Goal: Task Accomplishment & Management: Use online tool/utility

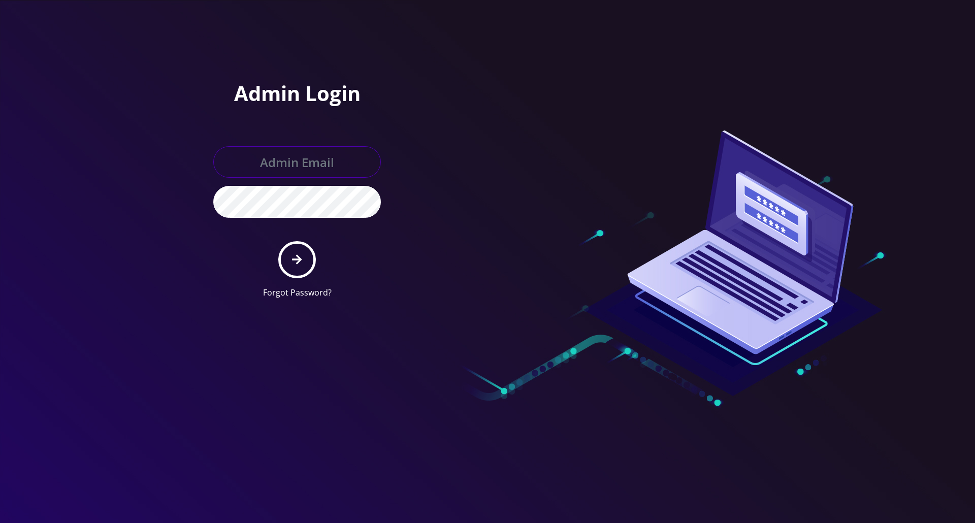
type input "[PERSON_NAME][EMAIL_ADDRESS][DOMAIN_NAME]"
click at [298, 262] on icon "submit" at bounding box center [297, 260] width 10 height 10
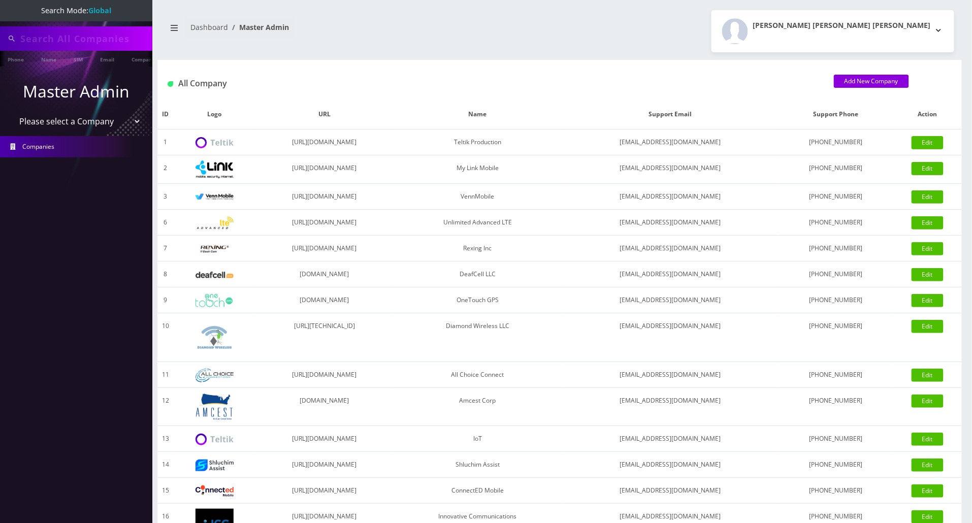
type input "5517553272"
click at [106, 126] on select "Please select a Company Teltik Production My Link Mobile VennMobile Unlimited A…" at bounding box center [76, 122] width 129 height 19
select select "13"
click at [12, 113] on select "Please select a Company Teltik Production My Link Mobile VennMobile Unlimited A…" at bounding box center [76, 122] width 129 height 19
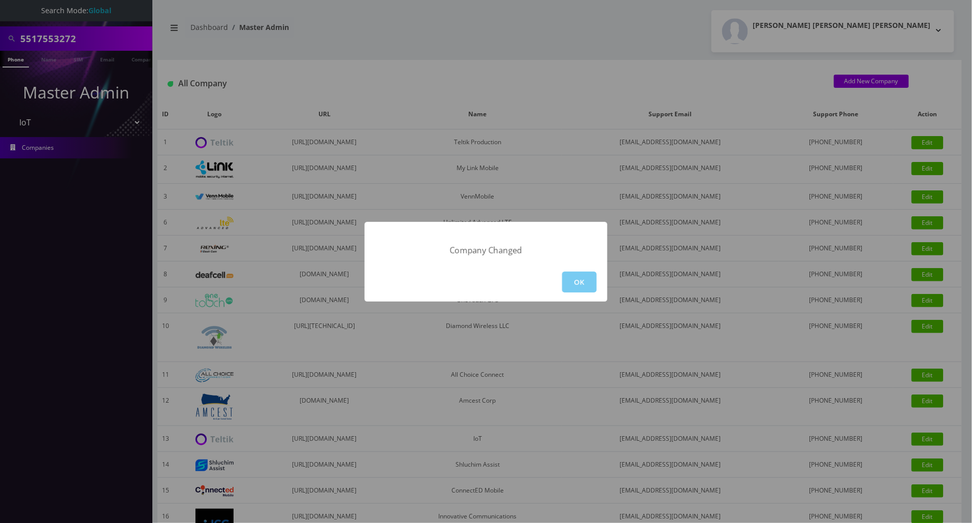
click at [568, 278] on button "OK" at bounding box center [579, 282] width 35 height 21
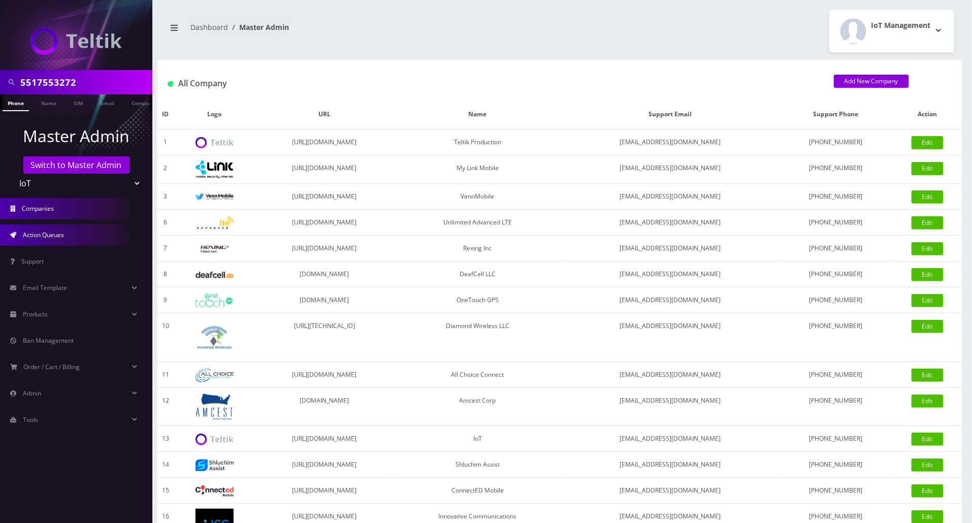
click at [56, 230] on span "Action Queues" at bounding box center [43, 234] width 41 height 9
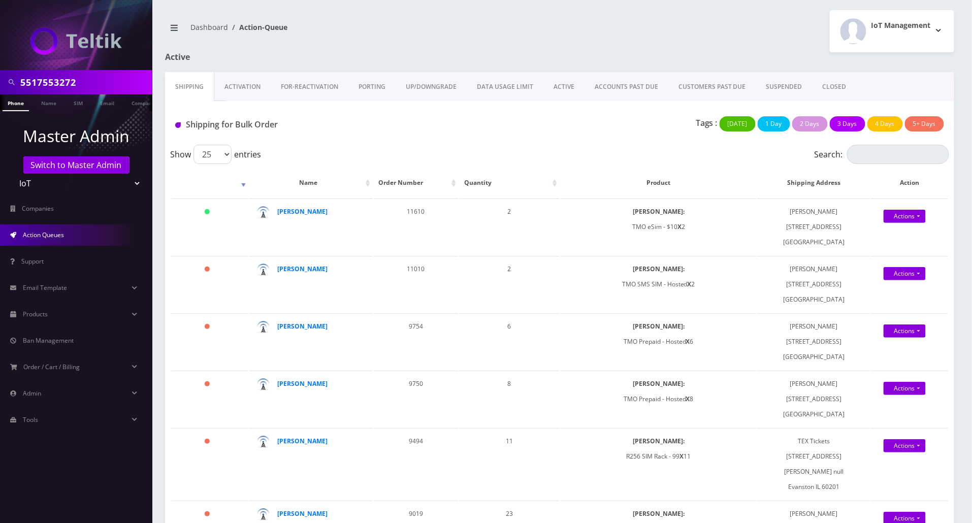
click at [244, 89] on link "Activation" at bounding box center [242, 86] width 56 height 29
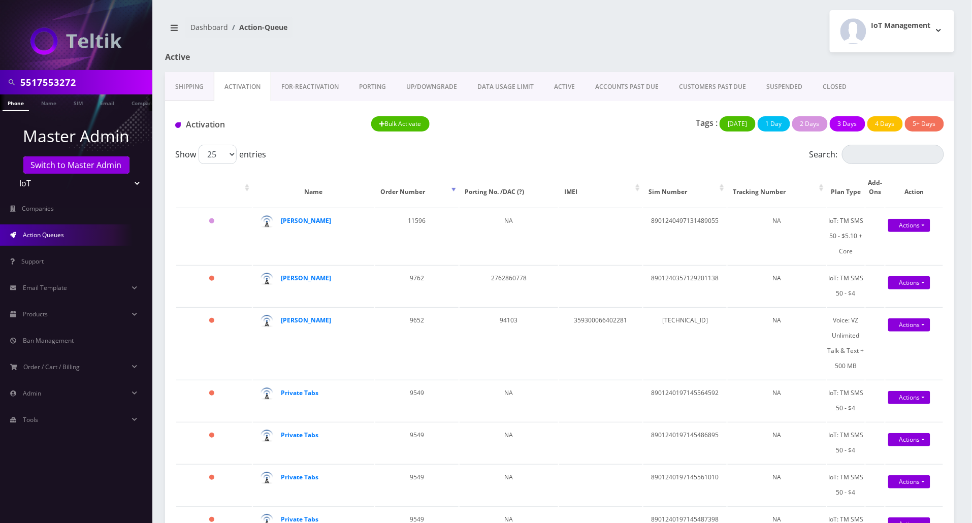
click at [189, 88] on link "Shipping" at bounding box center [189, 86] width 49 height 29
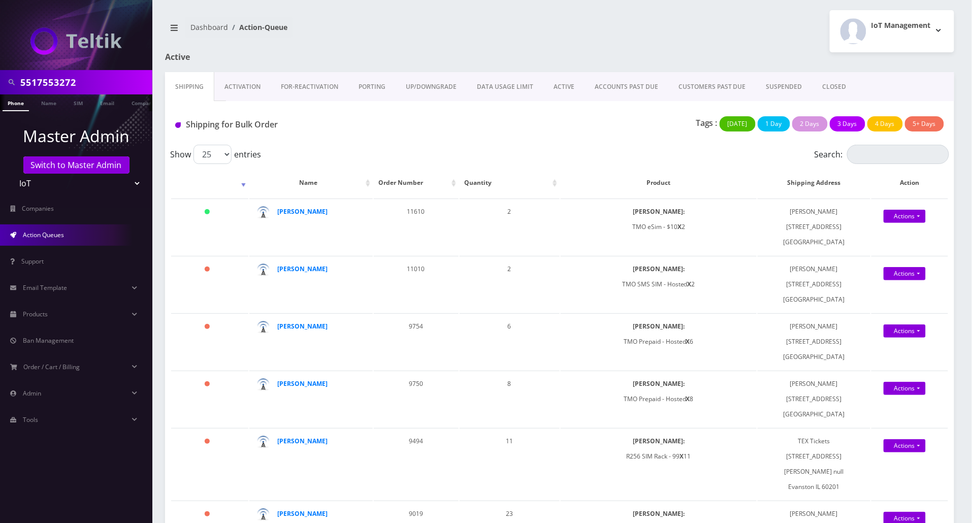
click at [241, 91] on link "Activation" at bounding box center [242, 86] width 56 height 29
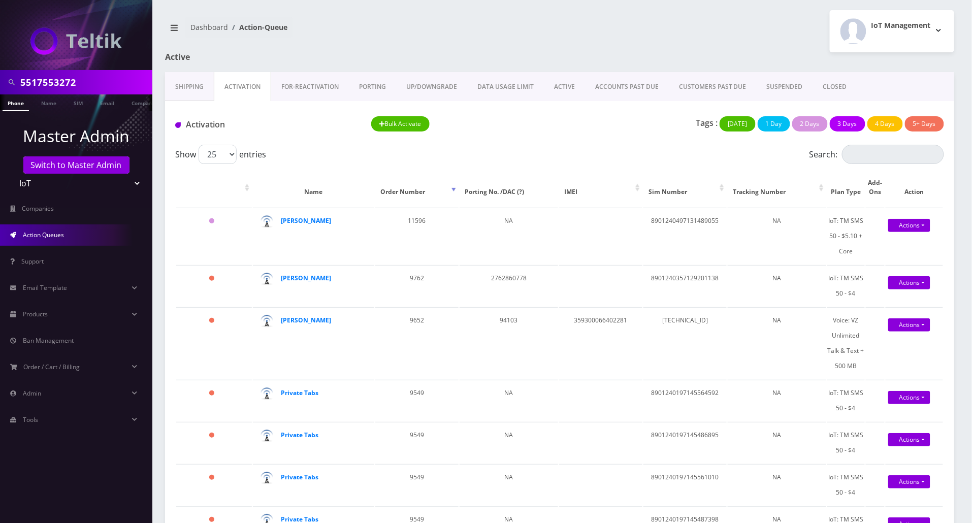
click at [185, 86] on link "Shipping" at bounding box center [189, 86] width 49 height 29
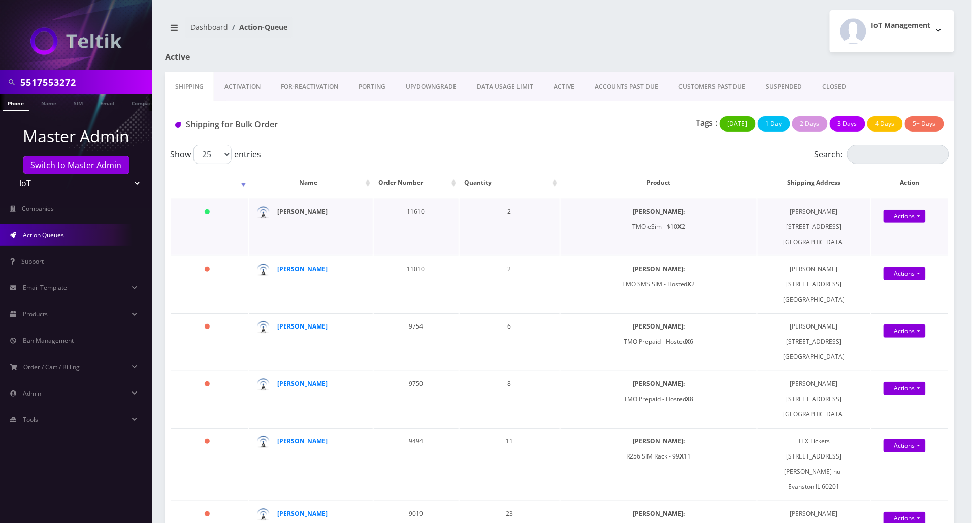
click at [298, 213] on strong "[PERSON_NAME]" at bounding box center [302, 211] width 50 height 9
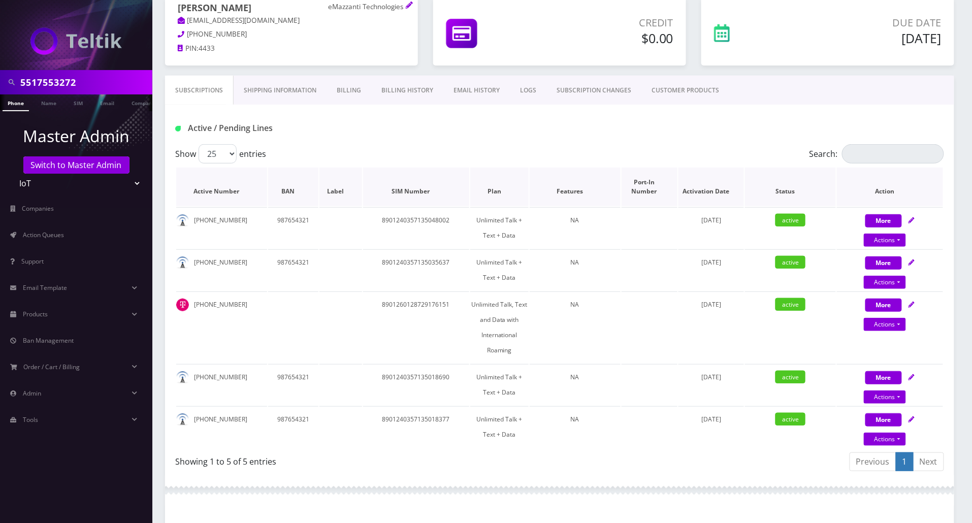
scroll to position [135, 0]
